Goal: Transaction & Acquisition: Download file/media

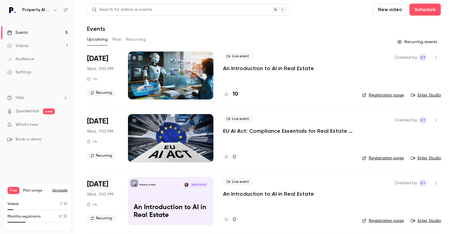
click at [252, 31] on div "Events" at bounding box center [264, 28] width 354 height 7
click at [249, 71] on p "An Introduction to AI in Real Estate" at bounding box center [268, 68] width 91 height 7
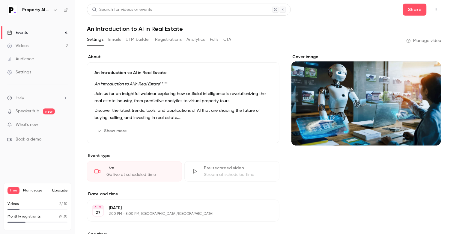
click at [133, 38] on button "UTM builder" at bounding box center [138, 40] width 24 height 10
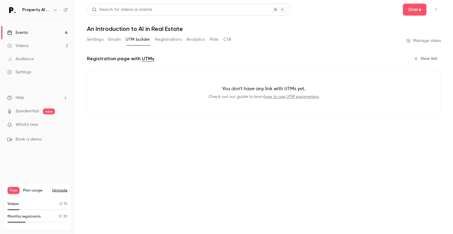
click at [113, 38] on button "Emails" at bounding box center [114, 40] width 13 height 10
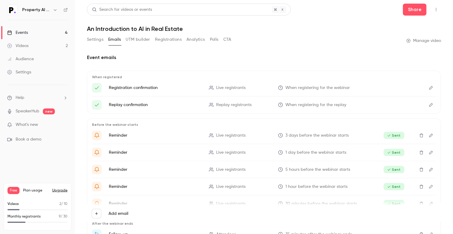
click at [172, 37] on button "Registrations" at bounding box center [168, 40] width 27 height 10
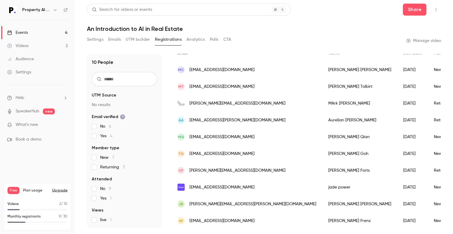
scroll to position [55, 0]
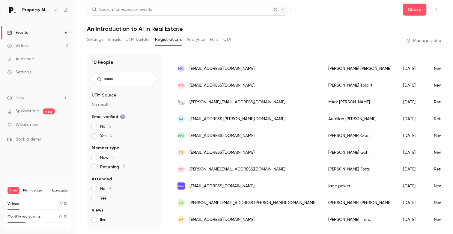
click at [257, 39] on div "Settings Emails UTM builder Registrations Analytics Polls CTA Manage video" at bounding box center [264, 41] width 354 height 12
click at [52, 11] on button "button" at bounding box center [55, 9] width 7 height 7
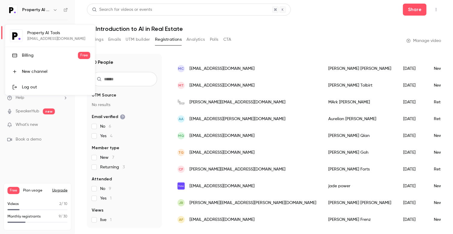
click at [40, 82] on link "Log out" at bounding box center [50, 88] width 90 height 16
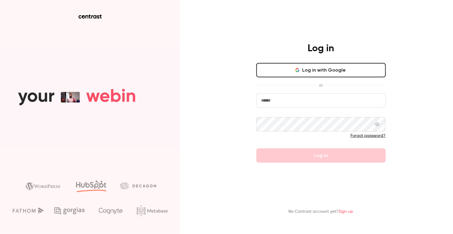
type input "**********"
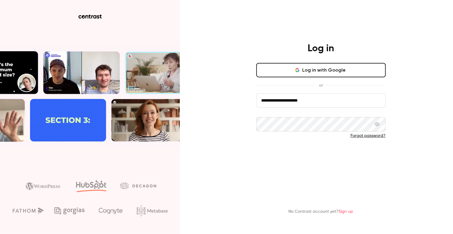
click at [269, 157] on button "Log in" at bounding box center [322, 156] width 130 height 14
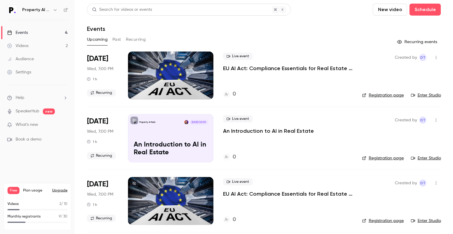
click at [114, 42] on button "Past" at bounding box center [117, 40] width 9 height 10
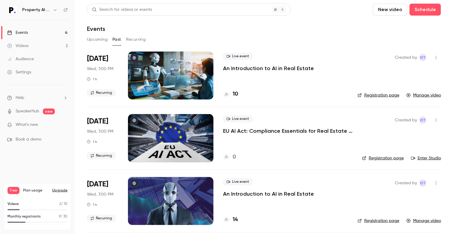
click at [275, 68] on p "An Introduction to AI in Real Estate" at bounding box center [268, 68] width 91 height 7
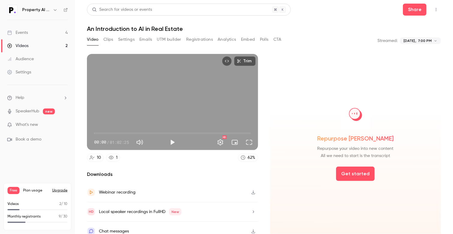
click at [209, 35] on button "Registrations" at bounding box center [199, 40] width 27 height 10
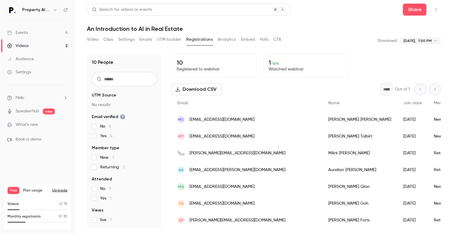
click at [197, 89] on button "Download CSV" at bounding box center [197, 89] width 50 height 12
click at [290, 38] on div "**********" at bounding box center [264, 41] width 354 height 12
click at [328, 84] on div "Download CSV * Out of 1" at bounding box center [307, 89] width 270 height 12
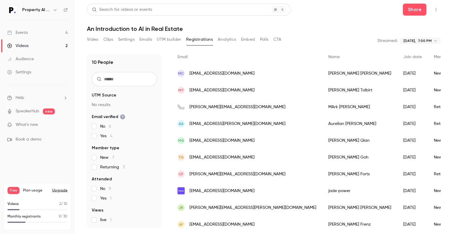
scroll to position [55, 0]
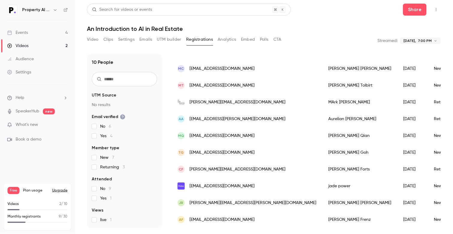
click at [53, 11] on icon "button" at bounding box center [55, 10] width 5 height 5
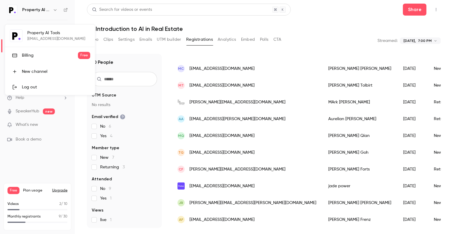
click at [41, 86] on div "Log out" at bounding box center [56, 87] width 68 height 6
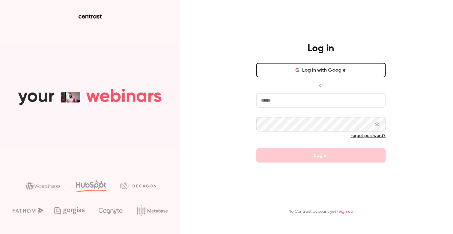
type input "**********"
